Goal: Task Accomplishment & Management: Manage account settings

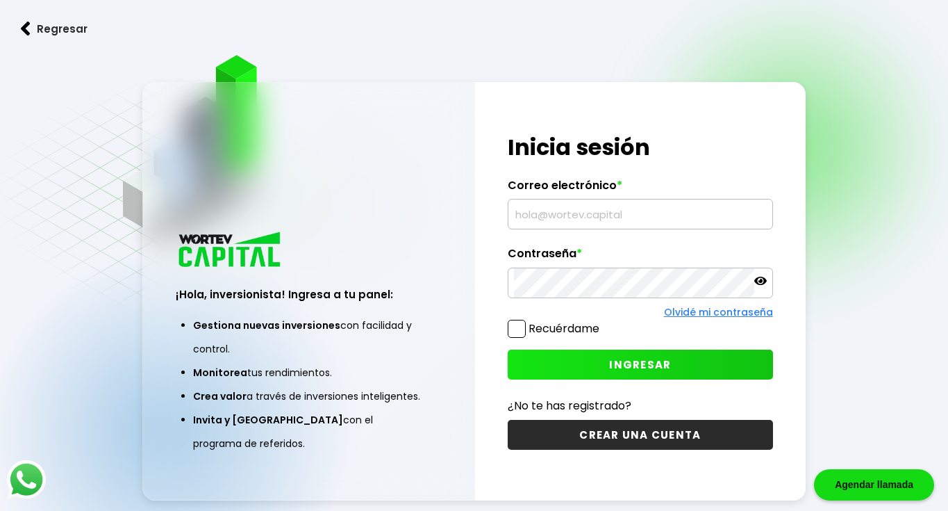
type input "[EMAIL_ADDRESS][DOMAIN_NAME]"
click at [540, 213] on input "[EMAIL_ADDRESS][DOMAIN_NAME]" at bounding box center [640, 213] width 252 height 29
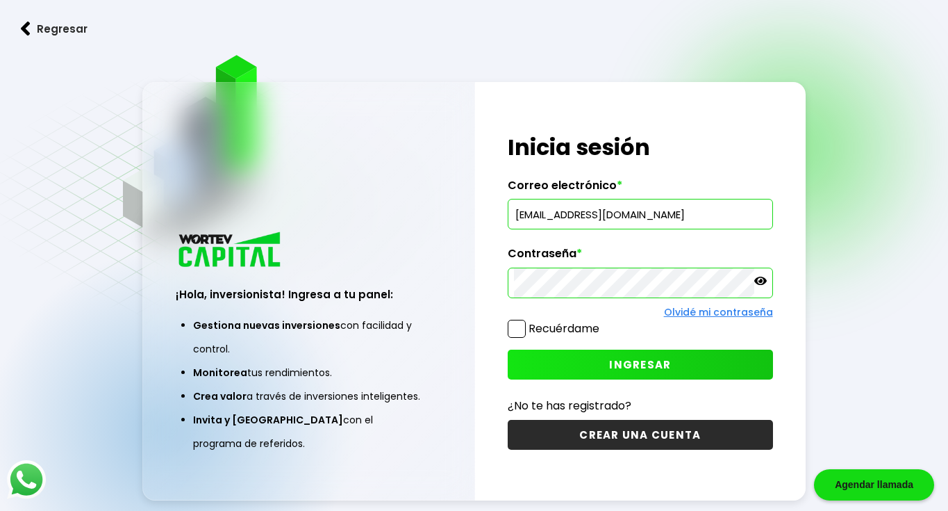
click at [435, 255] on div "¡Hola, inversionista! Ingresa a tu panel: Gestiona nuevas inversiones con facil…" at bounding box center [308, 348] width 331 height 302
click at [580, 361] on button "INGRESAR" at bounding box center [640, 364] width 265 height 30
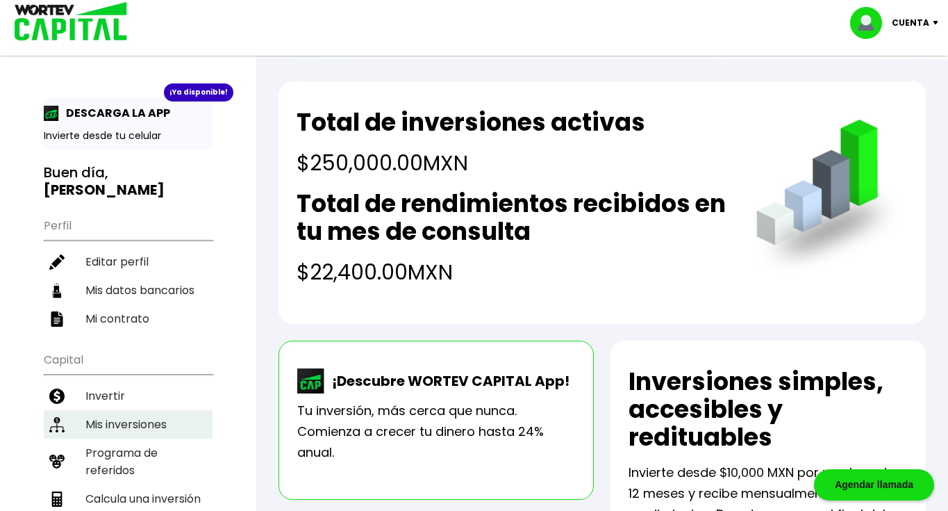
click at [118, 410] on li "Mis inversiones" at bounding box center [128, 424] width 169 height 28
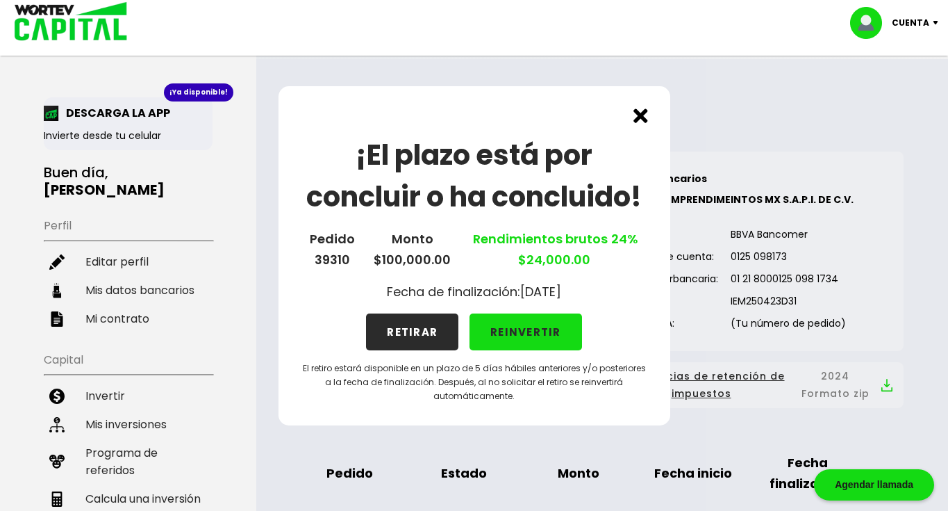
click at [427, 326] on button "RETIRAR" at bounding box center [412, 331] width 92 height 37
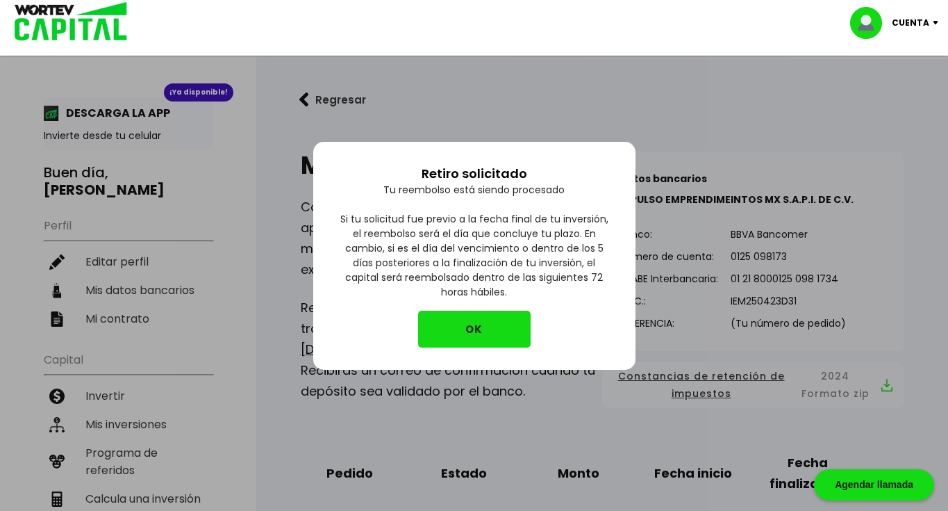
click at [479, 329] on button "OK" at bounding box center [474, 329] width 113 height 37
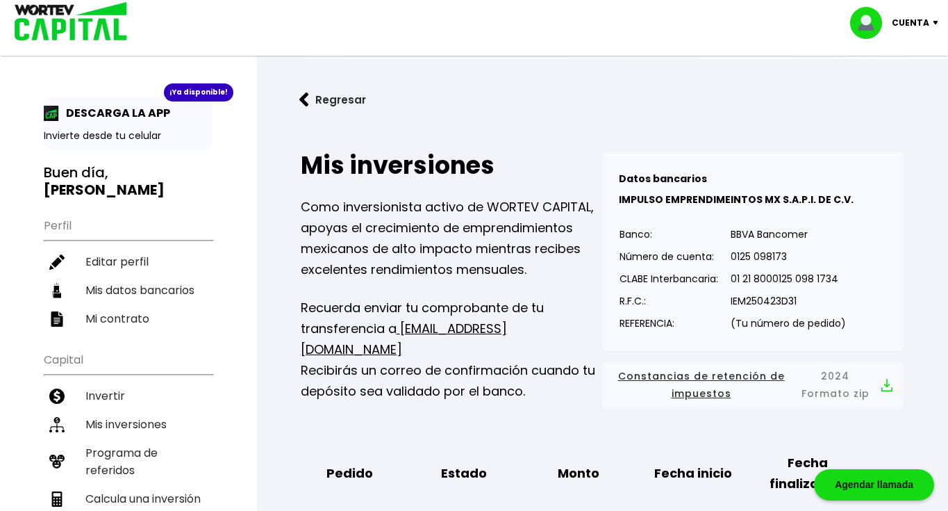
click at [938, 21] on img at bounding box center [939, 23] width 19 height 4
click at [877, 97] on li "Cerrar sesión" at bounding box center [896, 93] width 111 height 28
